Goal: Task Accomplishment & Management: Use online tool/utility

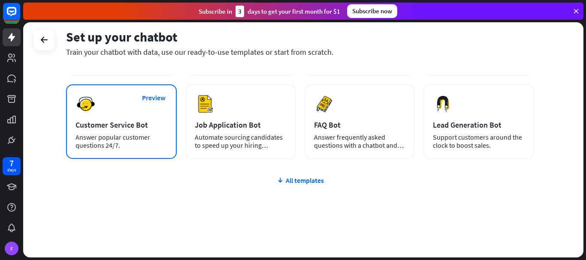
scroll to position [119, 0]
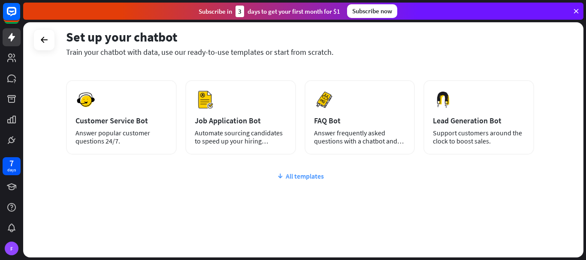
click at [296, 174] on div "All templates" at bounding box center [300, 176] width 468 height 9
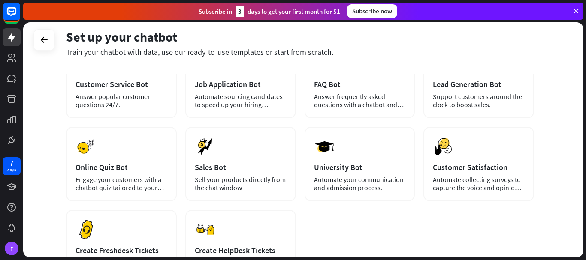
scroll to position [0, 0]
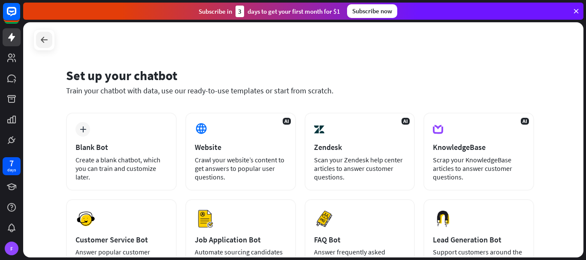
click at [43, 38] on icon at bounding box center [44, 40] width 10 height 10
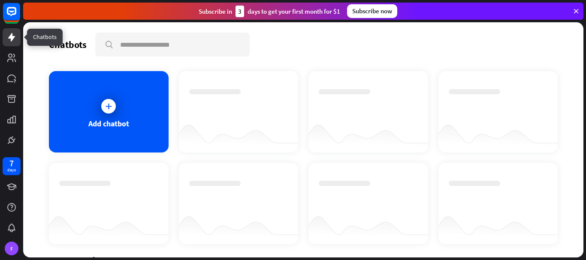
click at [9, 37] on icon at bounding box center [11, 37] width 7 height 9
click at [9, 36] on icon at bounding box center [11, 37] width 10 height 10
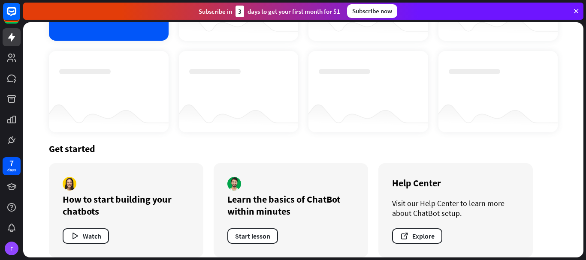
scroll to position [122, 0]
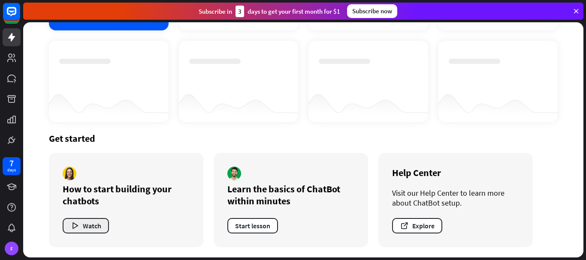
click at [87, 226] on button "Watch" at bounding box center [86, 225] width 46 height 15
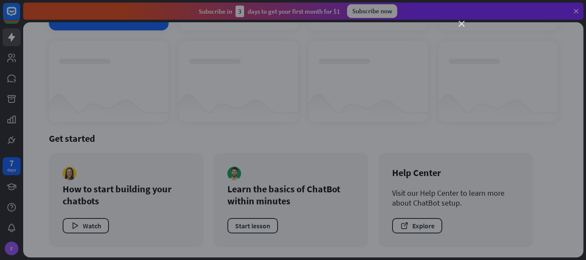
click at [461, 23] on icon "close" at bounding box center [461, 24] width 6 height 6
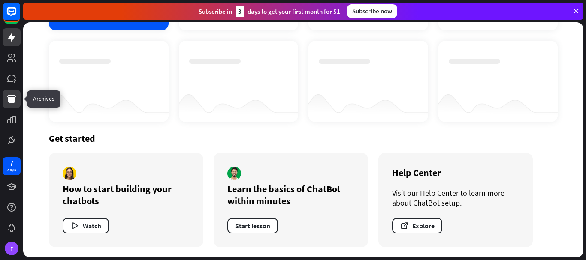
click at [9, 101] on icon at bounding box center [11, 99] width 9 height 8
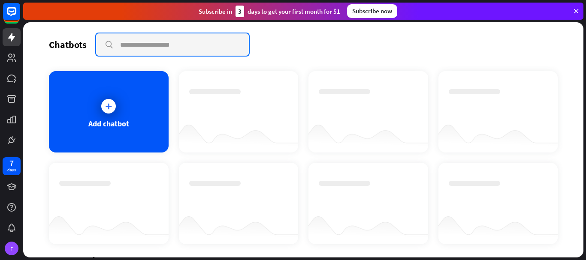
click at [121, 46] on input "text" at bounding box center [172, 44] width 153 height 22
type input "**********"
click at [111, 43] on input "**********" at bounding box center [172, 44] width 153 height 22
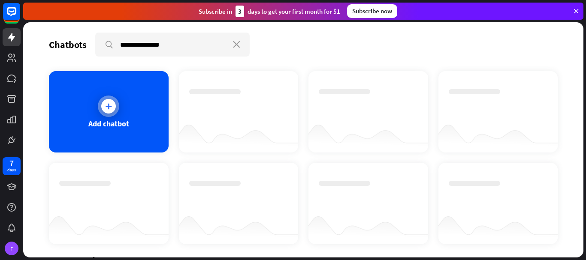
click at [107, 97] on div at bounding box center [108, 106] width 21 height 21
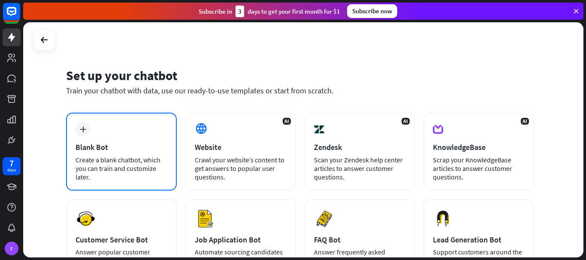
click at [82, 149] on div "Blank Bot" at bounding box center [121, 147] width 92 height 10
